Goal: Find specific page/section: Find specific page/section

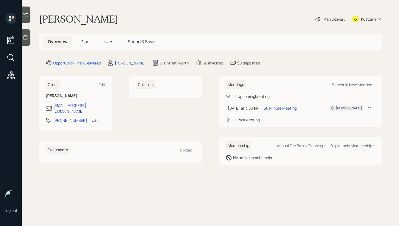
click at [86, 43] on span "Plan" at bounding box center [85, 42] width 9 height 6
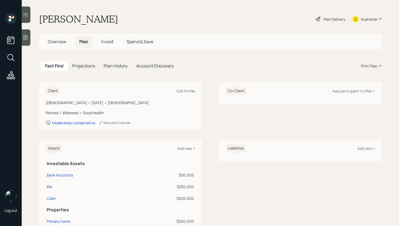
click at [361, 19] on div "Kustomer" at bounding box center [369, 19] width 17 height 6
